Goal: Navigation & Orientation: Find specific page/section

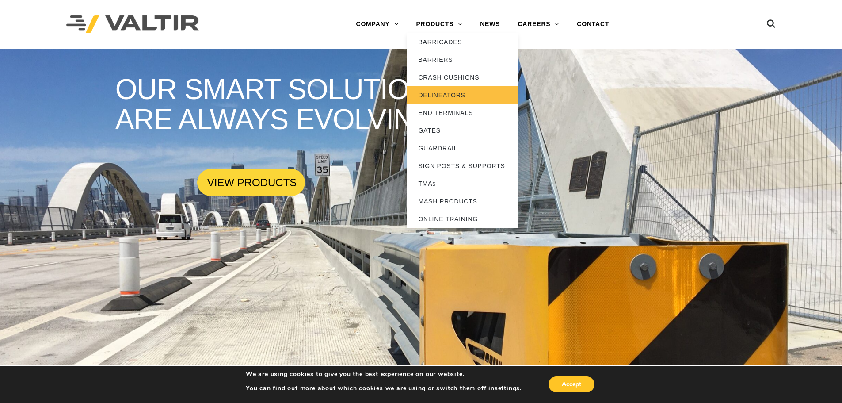
click at [447, 94] on link "DELINEATORS" at bounding box center [462, 95] width 111 height 18
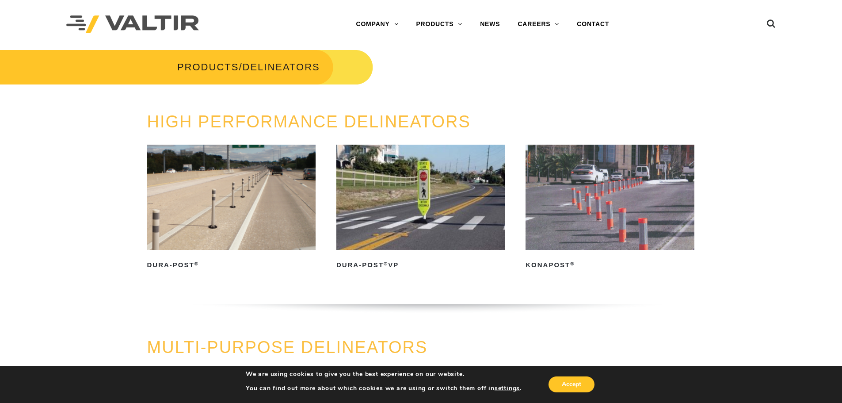
click at [211, 197] on img at bounding box center [231, 197] width 168 height 105
